Goal: Download file/media

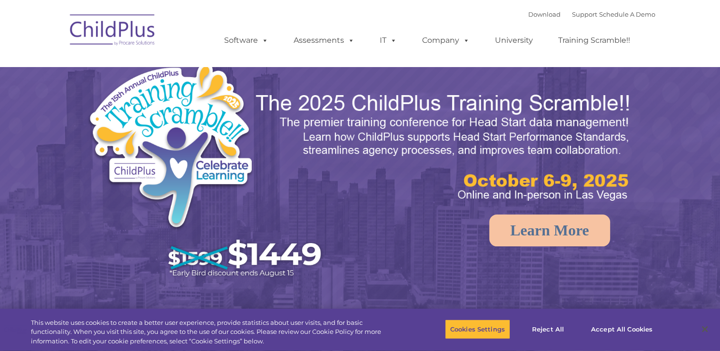
select select "MEDIUM"
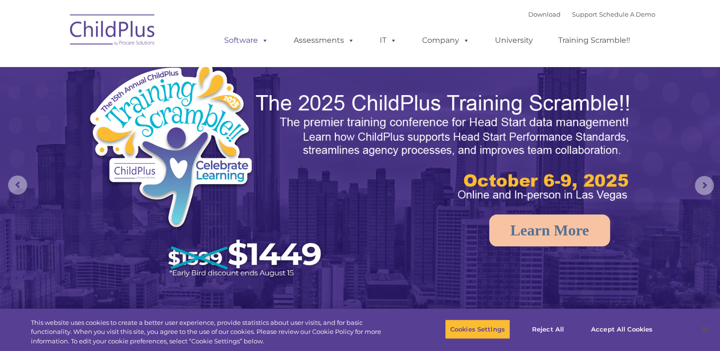
click at [270, 39] on link "Software" at bounding box center [246, 40] width 63 height 19
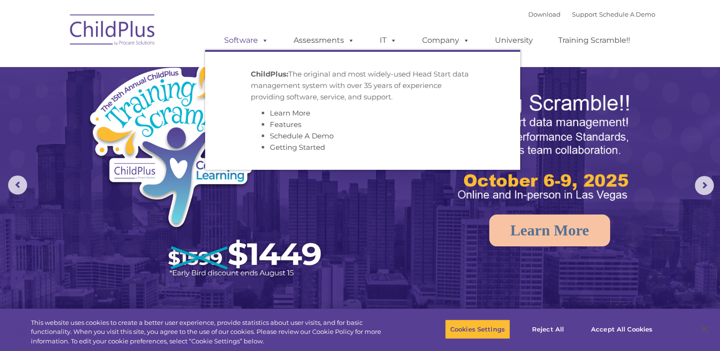
click at [268, 39] on link "Software" at bounding box center [246, 40] width 63 height 19
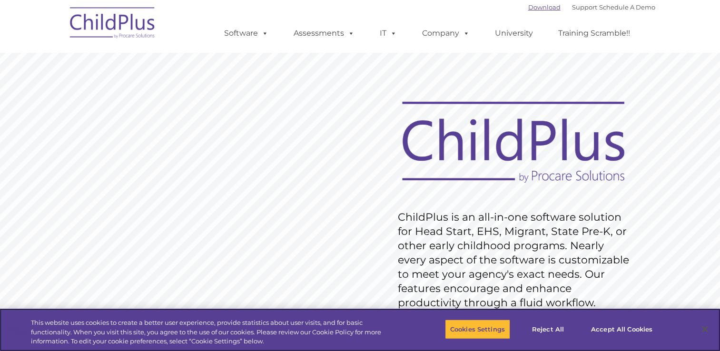
click at [528, 9] on link "Download" at bounding box center [544, 7] width 32 height 8
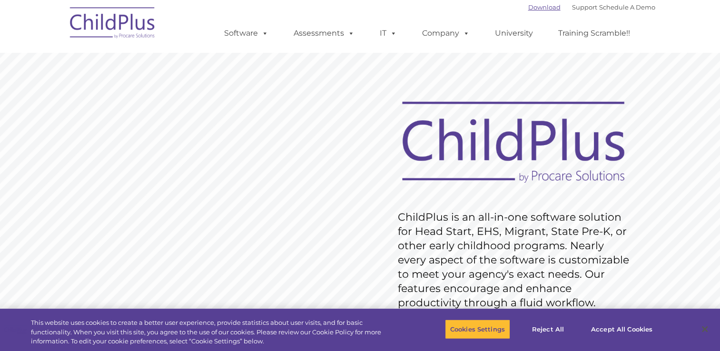
click at [533, 9] on link "Download" at bounding box center [544, 7] width 32 height 8
